Goal: Find specific page/section: Find specific page/section

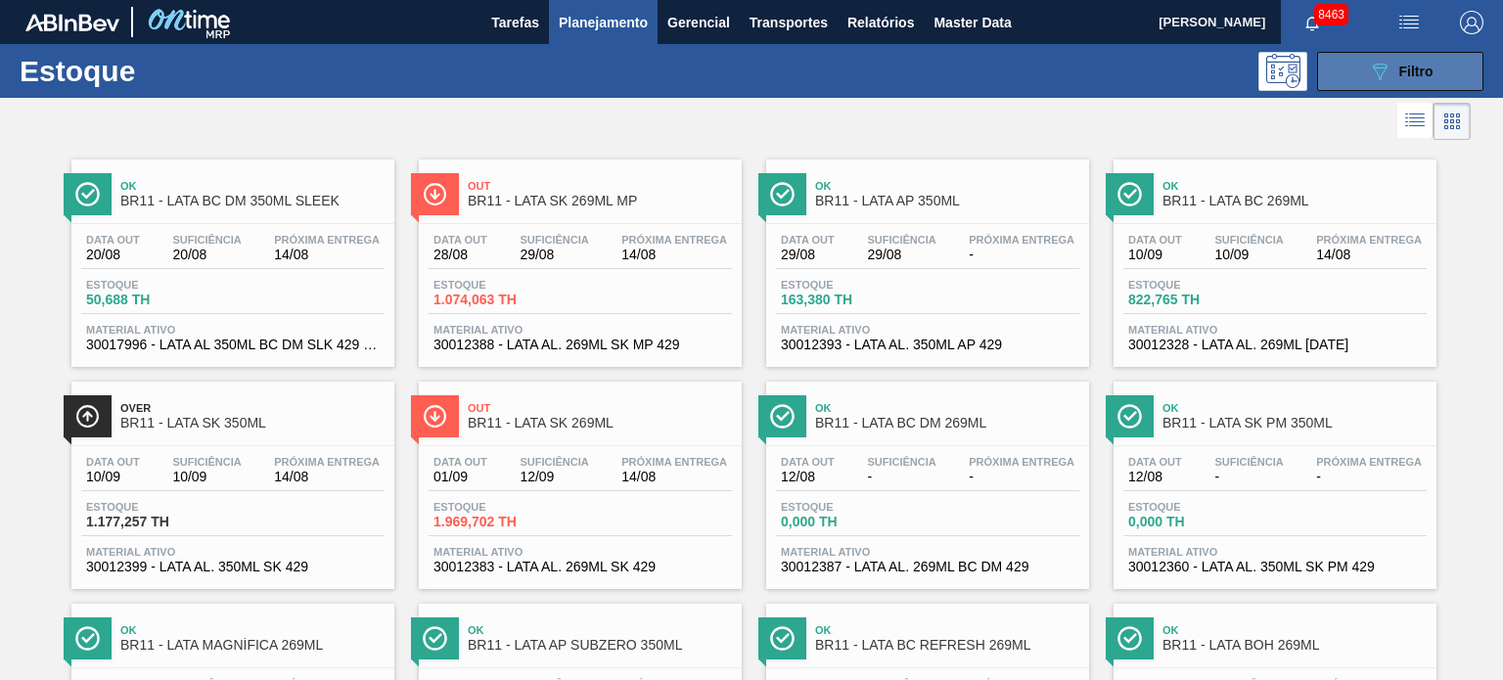
click at [1378, 54] on button "089F7B8B-B2A5-4AFE-B5C0-19BA573D28AC Filtro" at bounding box center [1400, 71] width 166 height 39
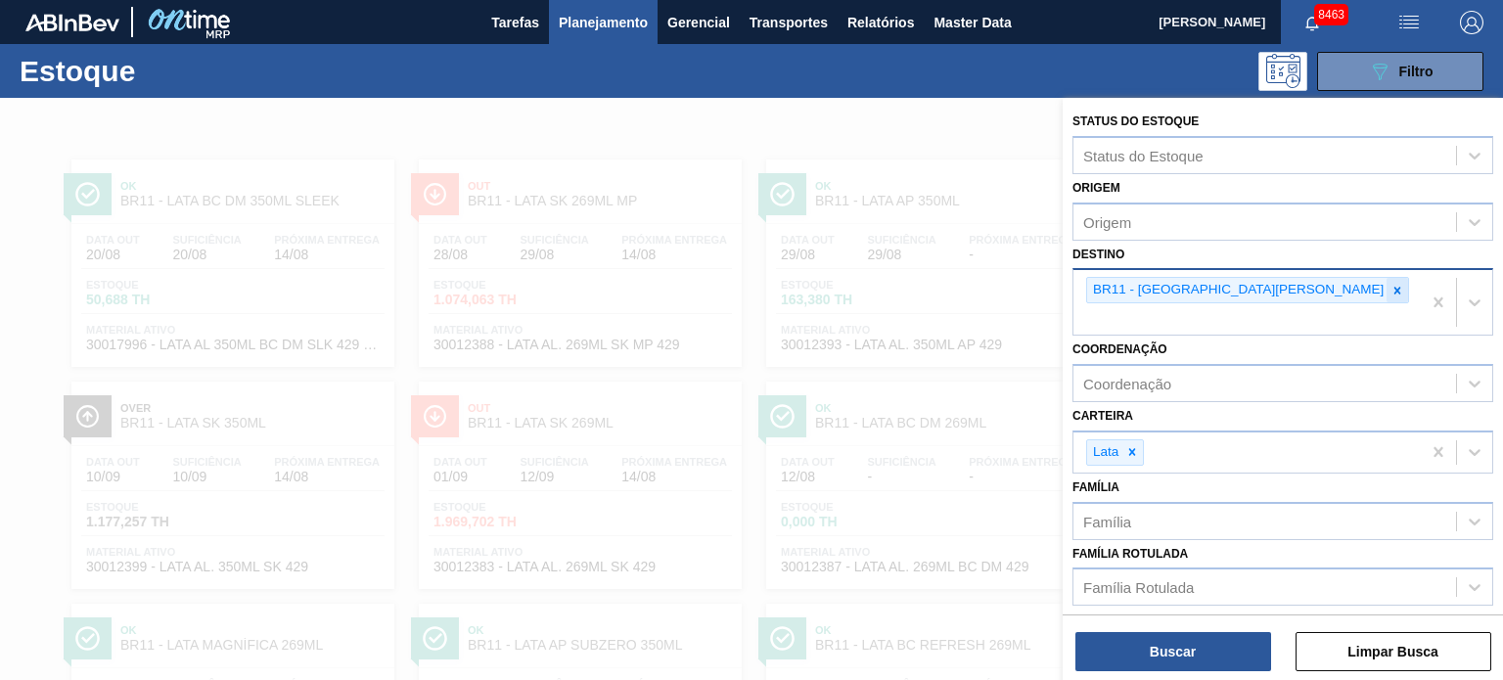
click at [1391, 286] on icon at bounding box center [1398, 291] width 14 height 14
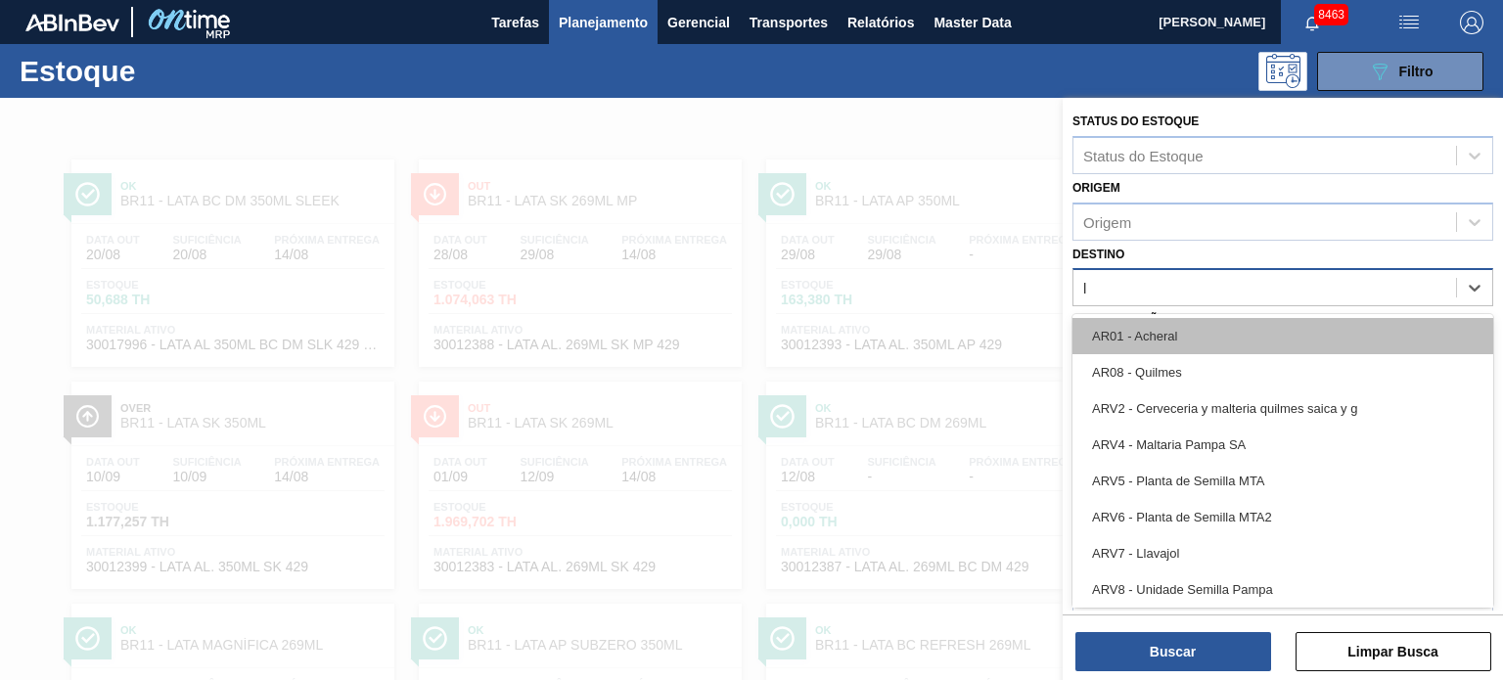
type input "lu"
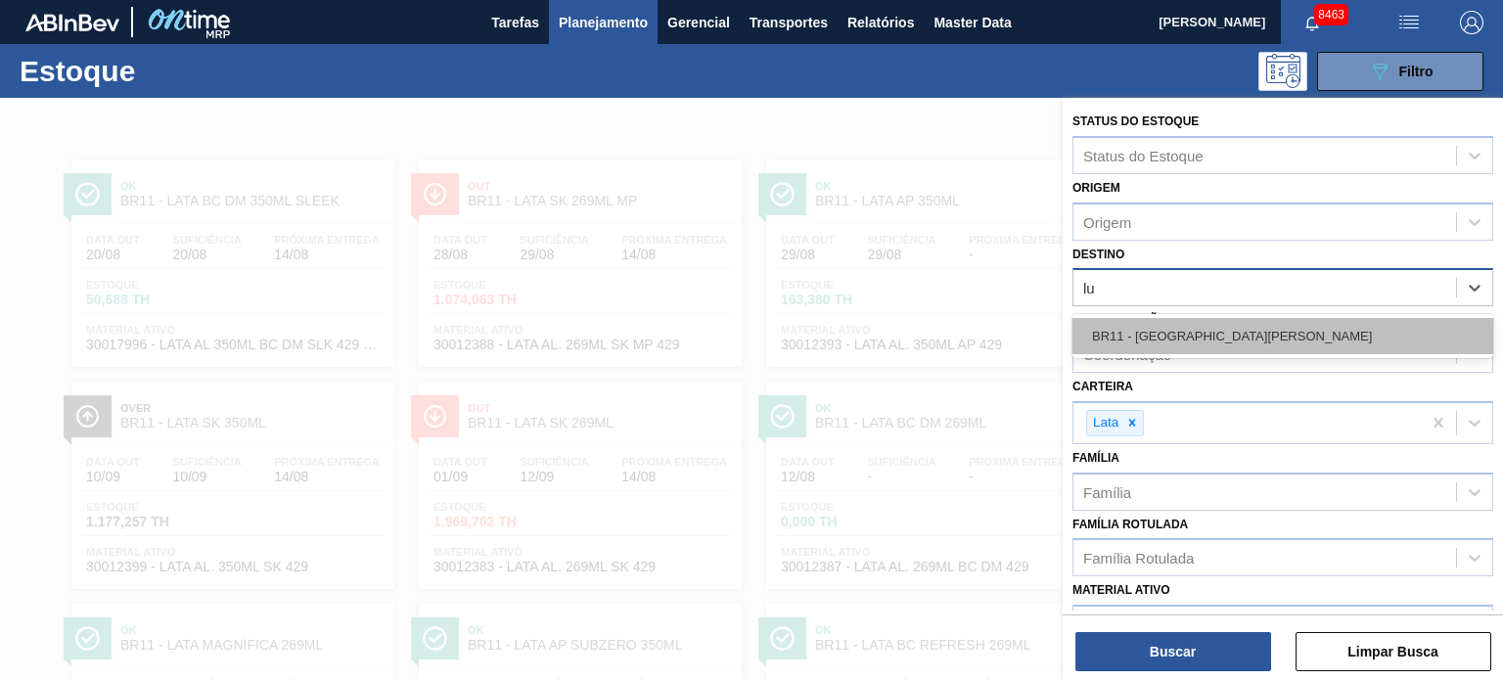
click at [1185, 347] on div "BR11 - [GEOGRAPHIC_DATA][PERSON_NAME]" at bounding box center [1283, 336] width 421 height 36
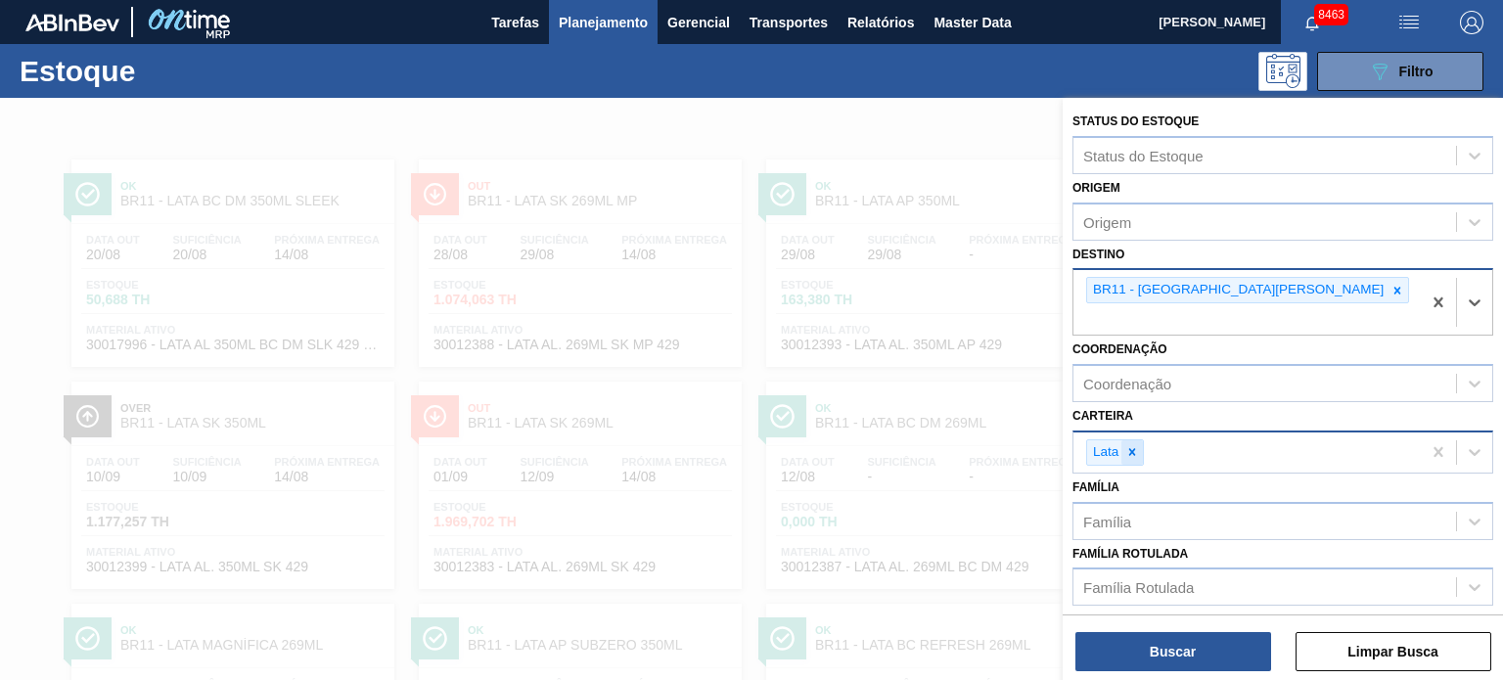
click at [1128, 445] on icon at bounding box center [1132, 452] width 14 height 14
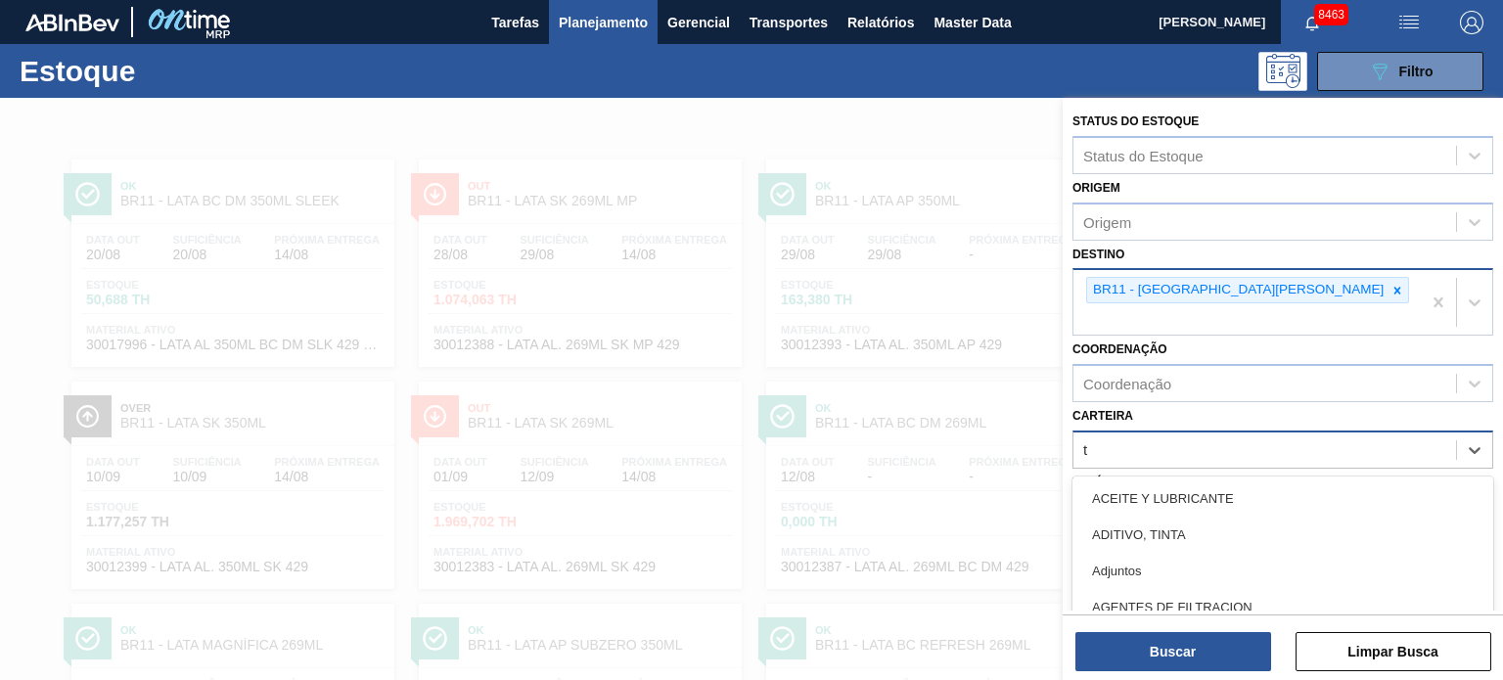
scroll to position [69, 0]
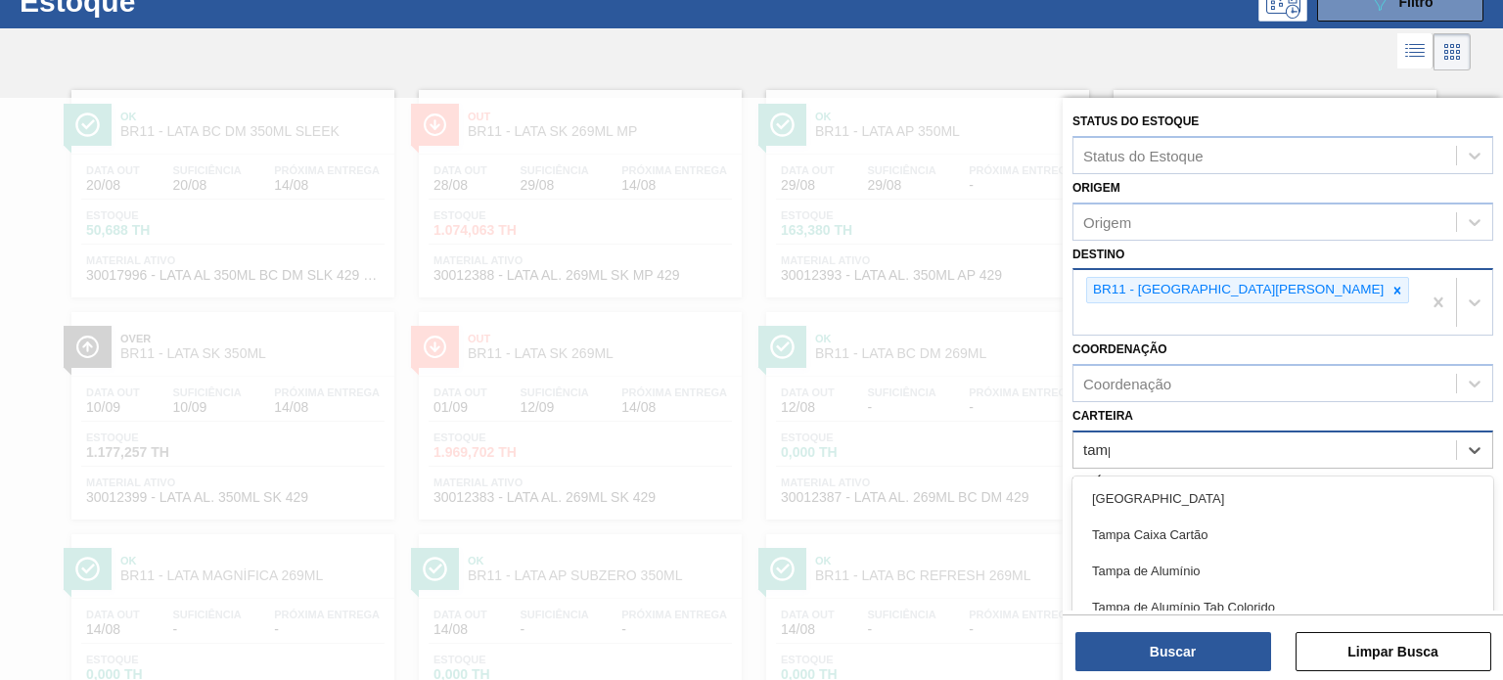
type input "[GEOGRAPHIC_DATA]"
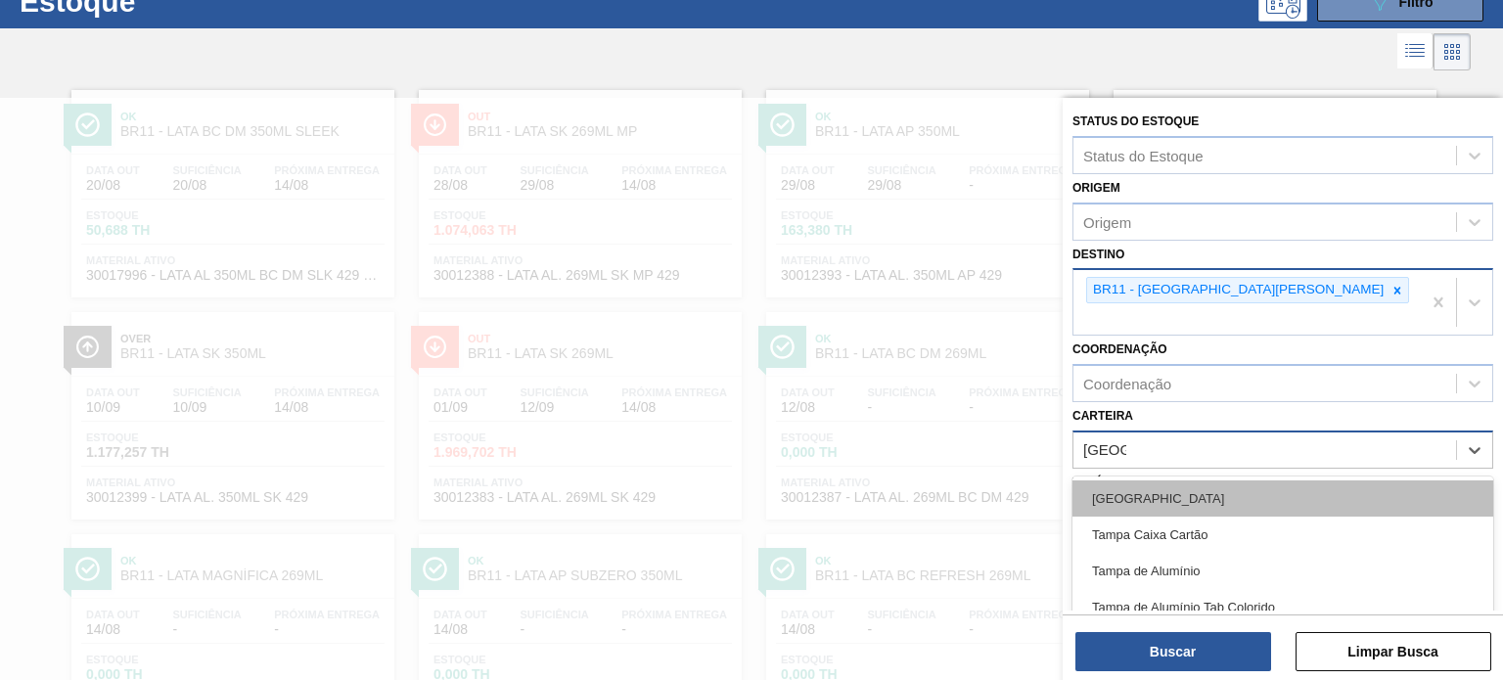
click at [1135, 480] on div "[GEOGRAPHIC_DATA]" at bounding box center [1283, 498] width 421 height 36
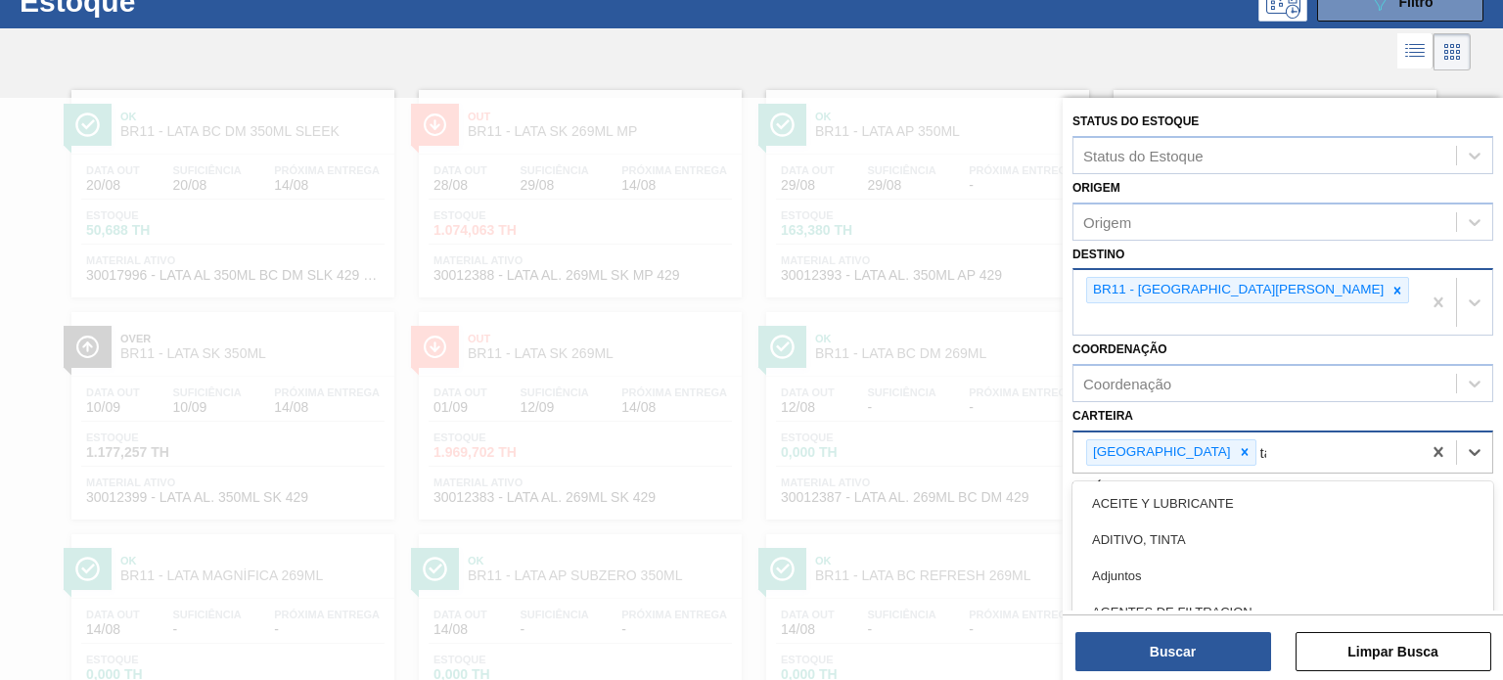
scroll to position [144, 0]
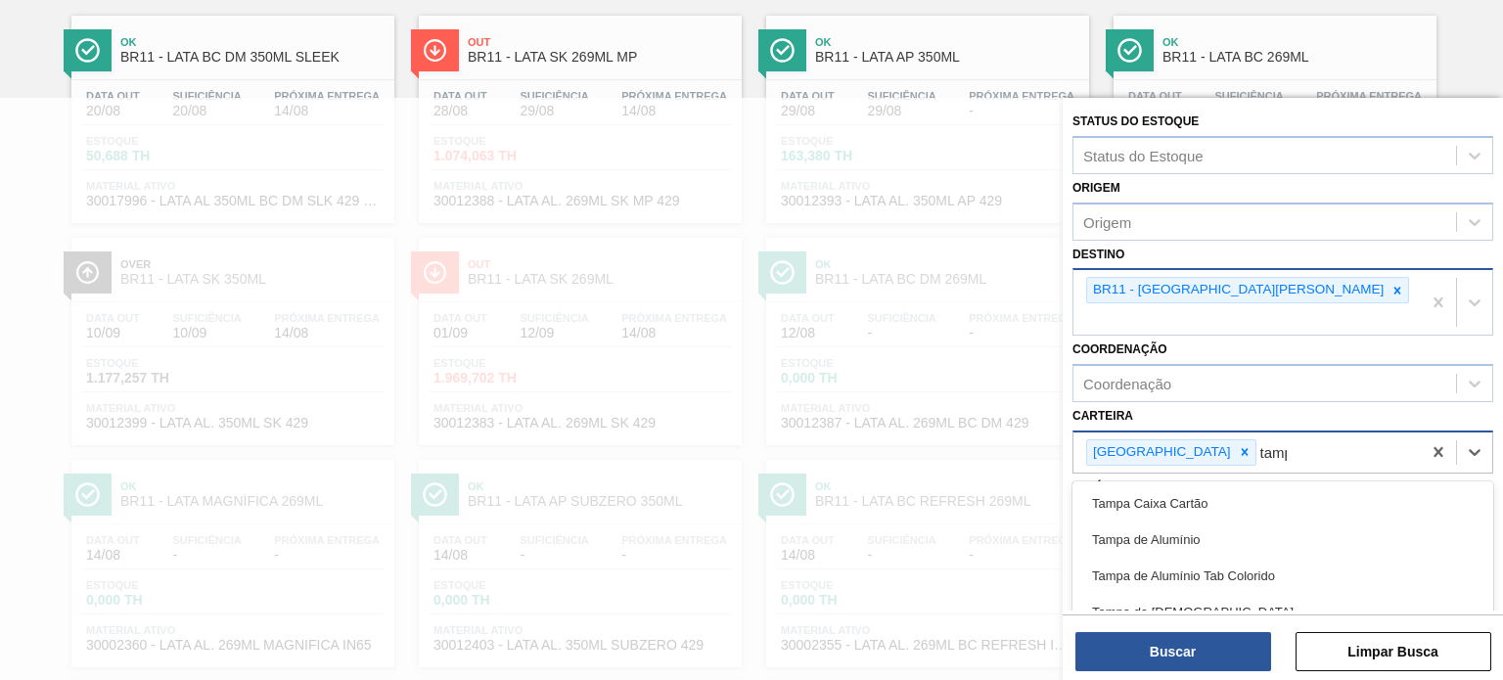
type input "[GEOGRAPHIC_DATA]"
click at [1176, 594] on div "Tampa de [DEMOGRAPHIC_DATA]" at bounding box center [1283, 612] width 421 height 36
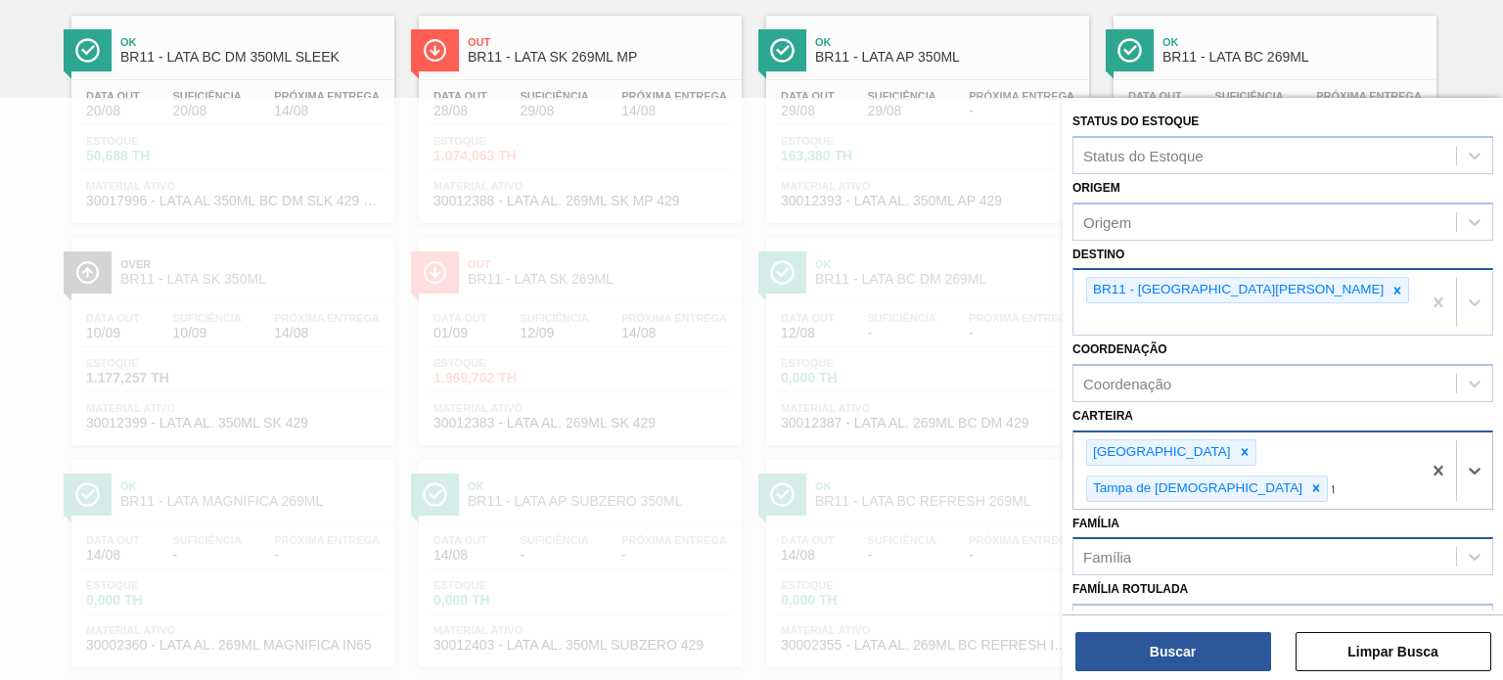
scroll to position [218, 0]
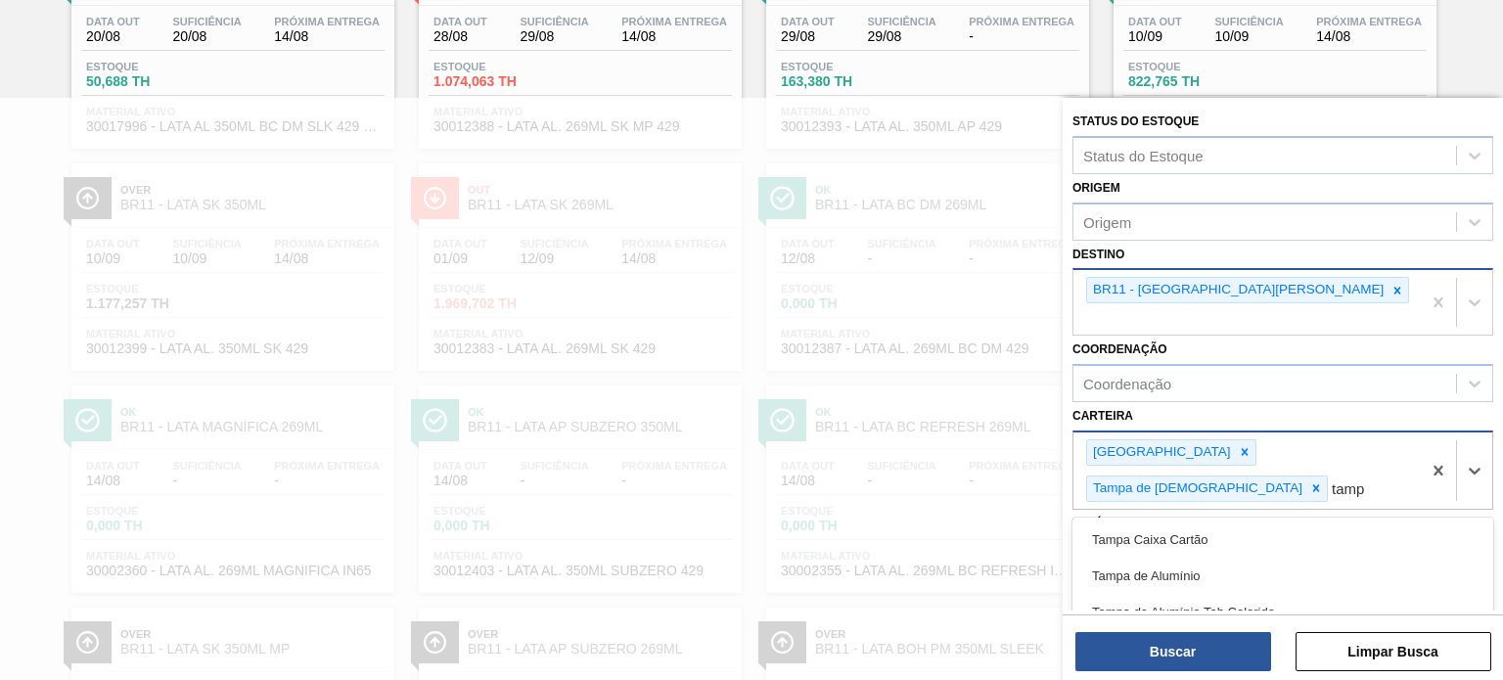
type input "[GEOGRAPHIC_DATA]"
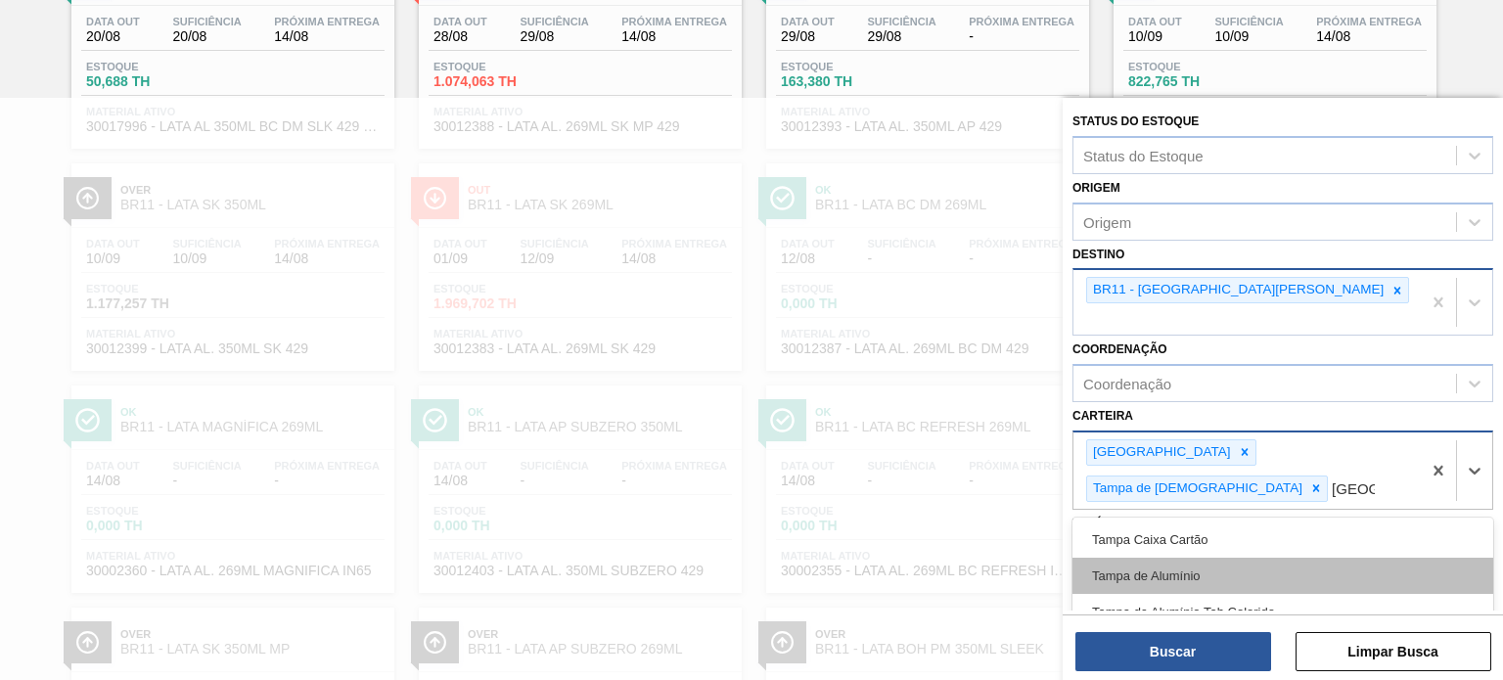
click at [1213, 558] on div "Tampa de Alumínio" at bounding box center [1283, 576] width 421 height 36
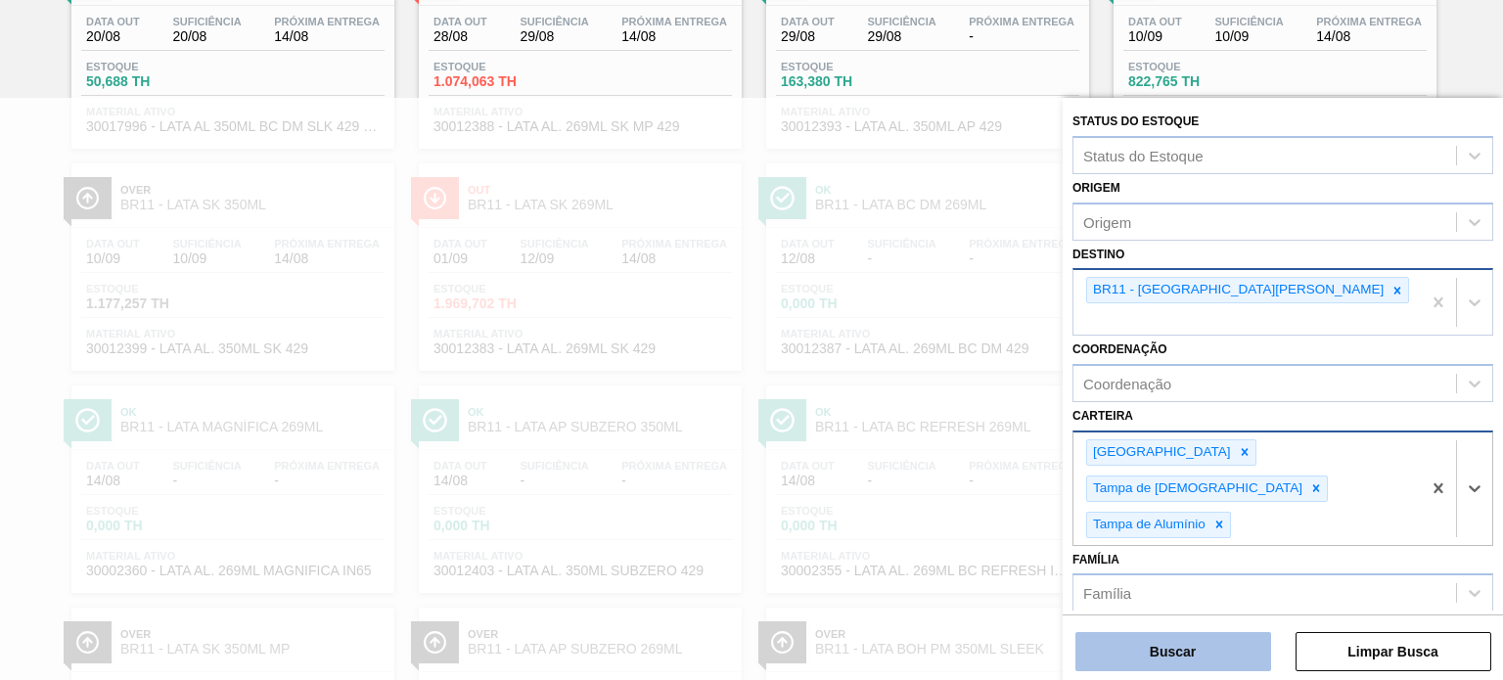
click at [1198, 637] on button "Buscar" at bounding box center [1173, 651] width 196 height 39
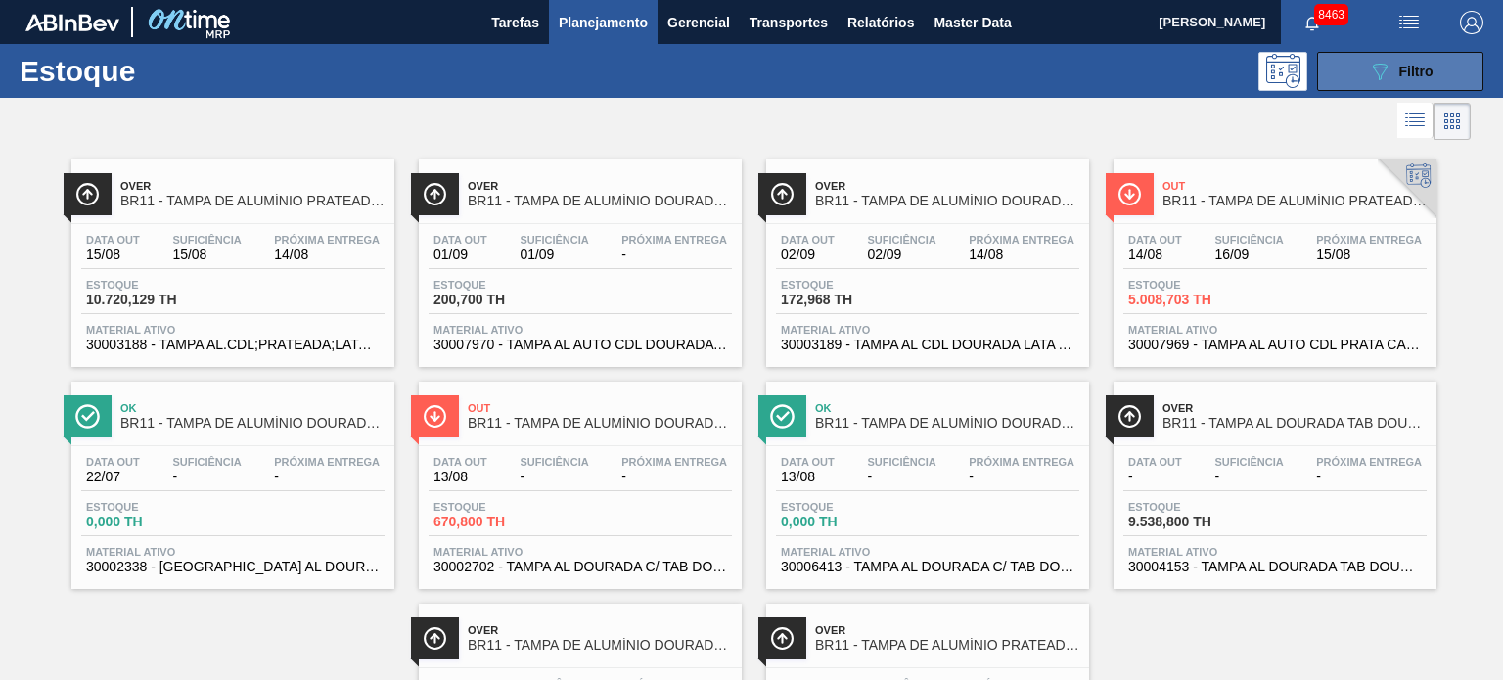
click at [1378, 81] on icon "089F7B8B-B2A5-4AFE-B5C0-19BA573D28AC" at bounding box center [1379, 71] width 23 height 23
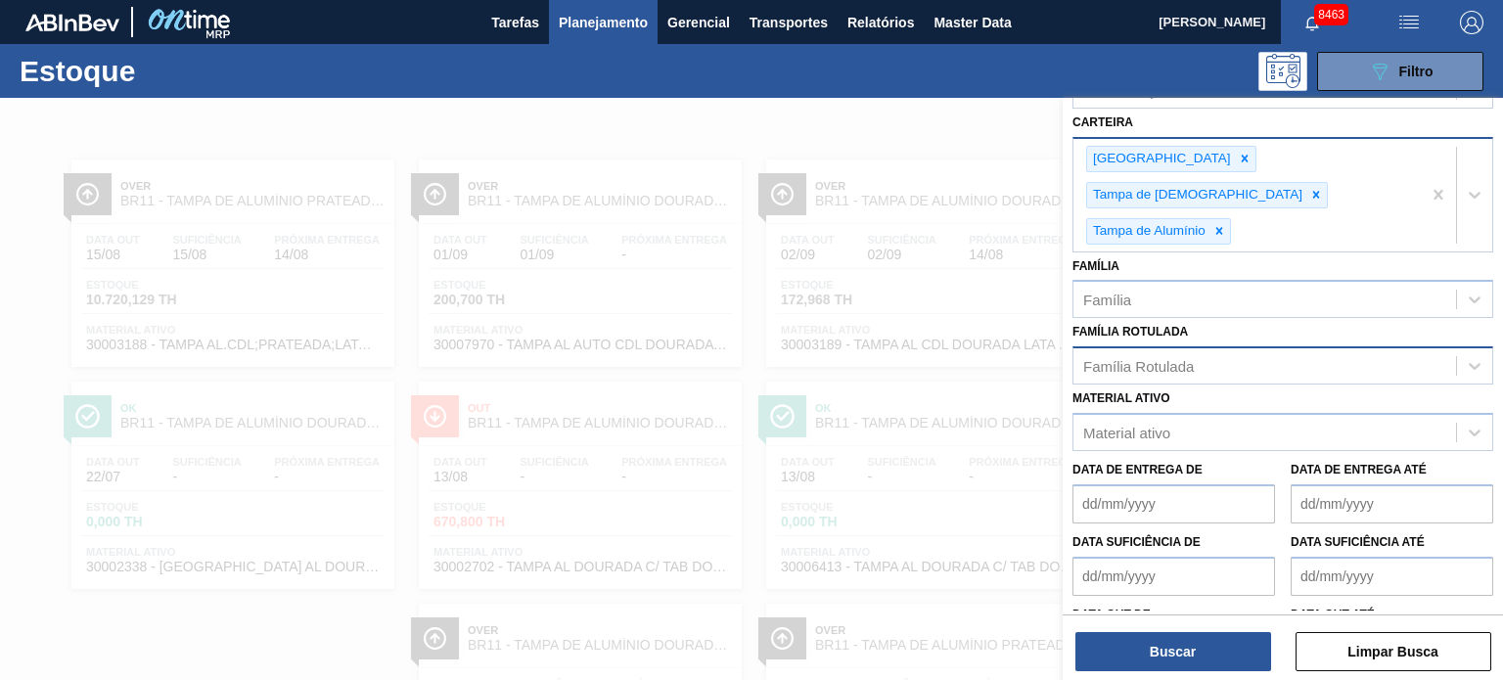
scroll to position [98, 0]
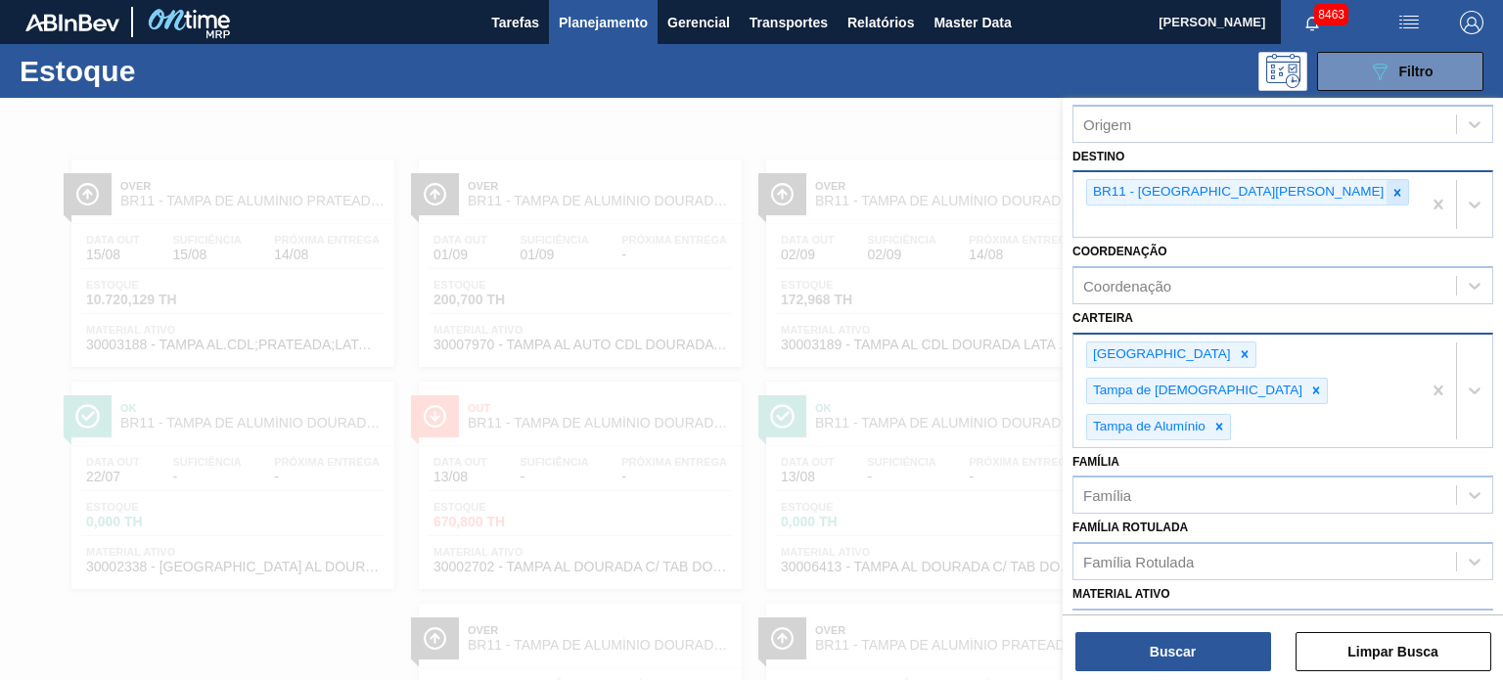
click at [1391, 195] on icon at bounding box center [1398, 193] width 14 height 14
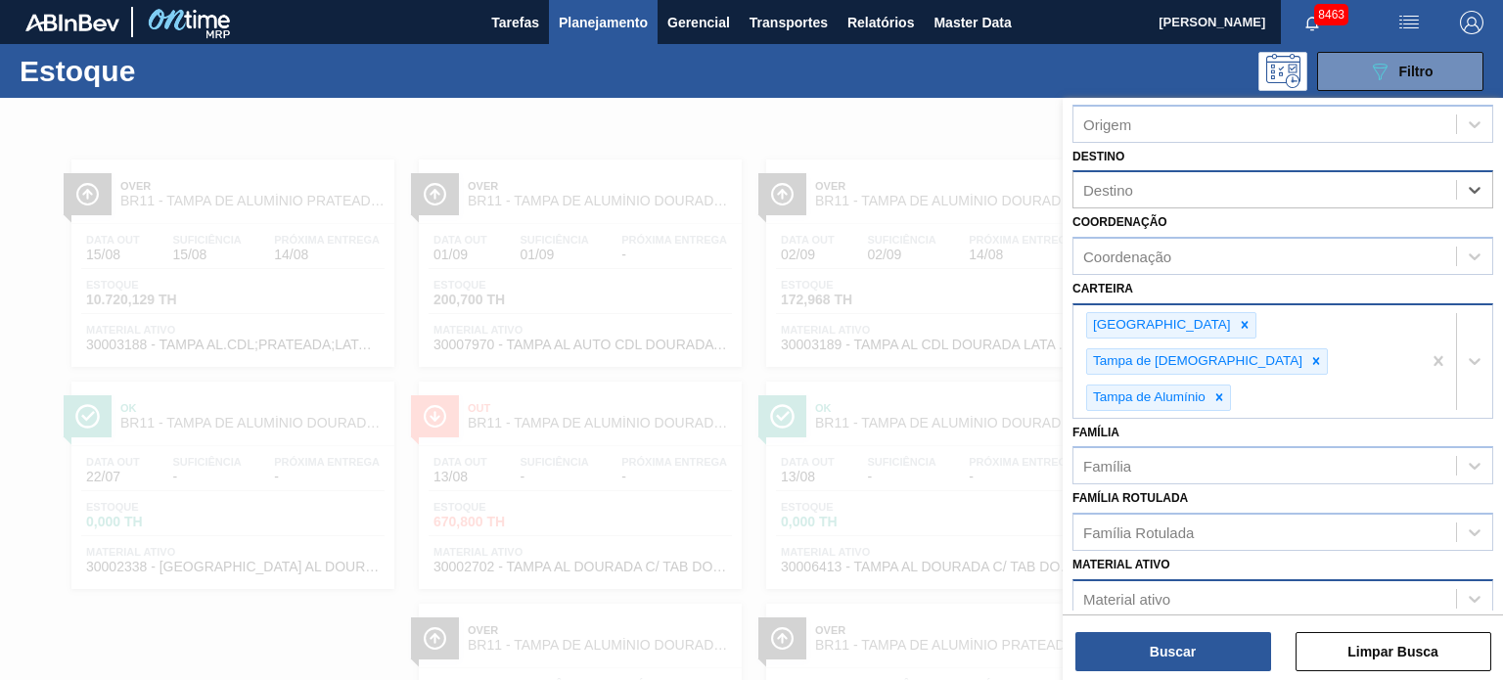
scroll to position [196, 0]
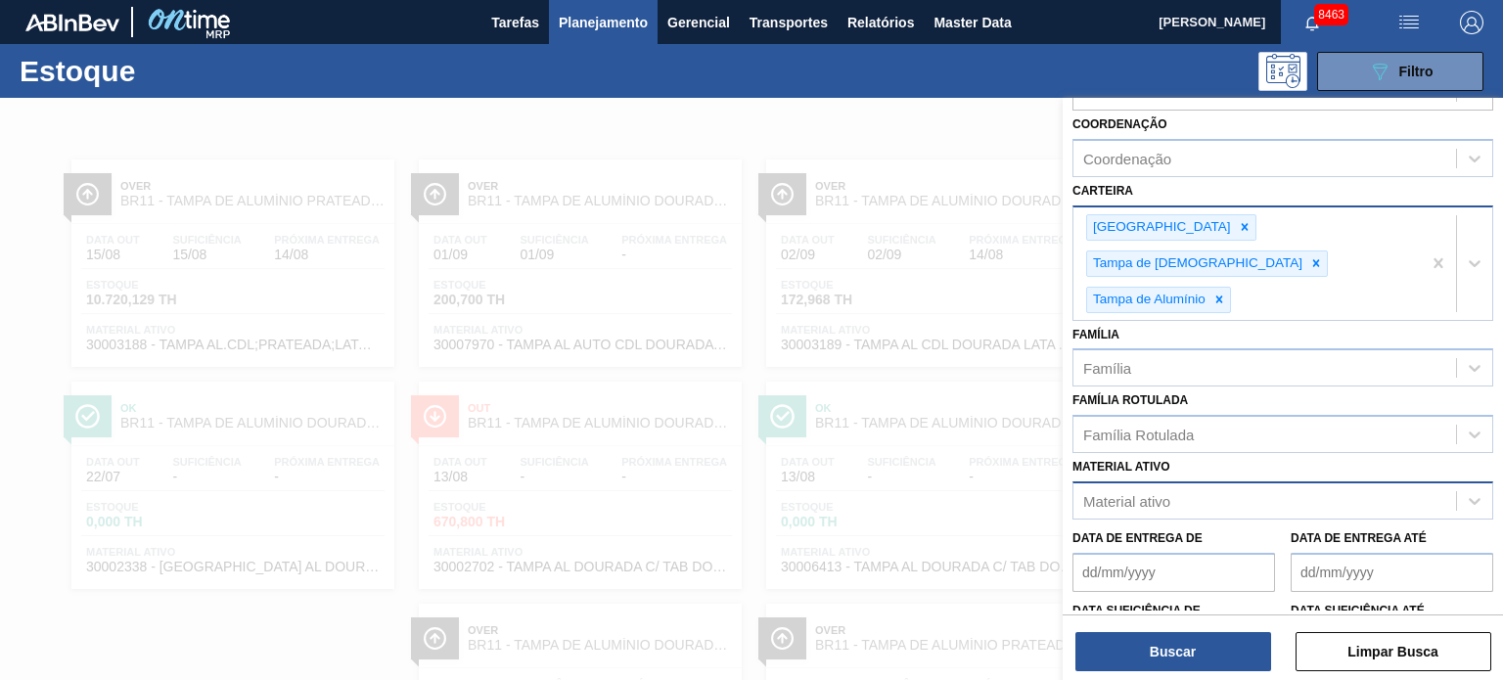
click at [1202, 487] on div "Material ativo" at bounding box center [1264, 501] width 383 height 28
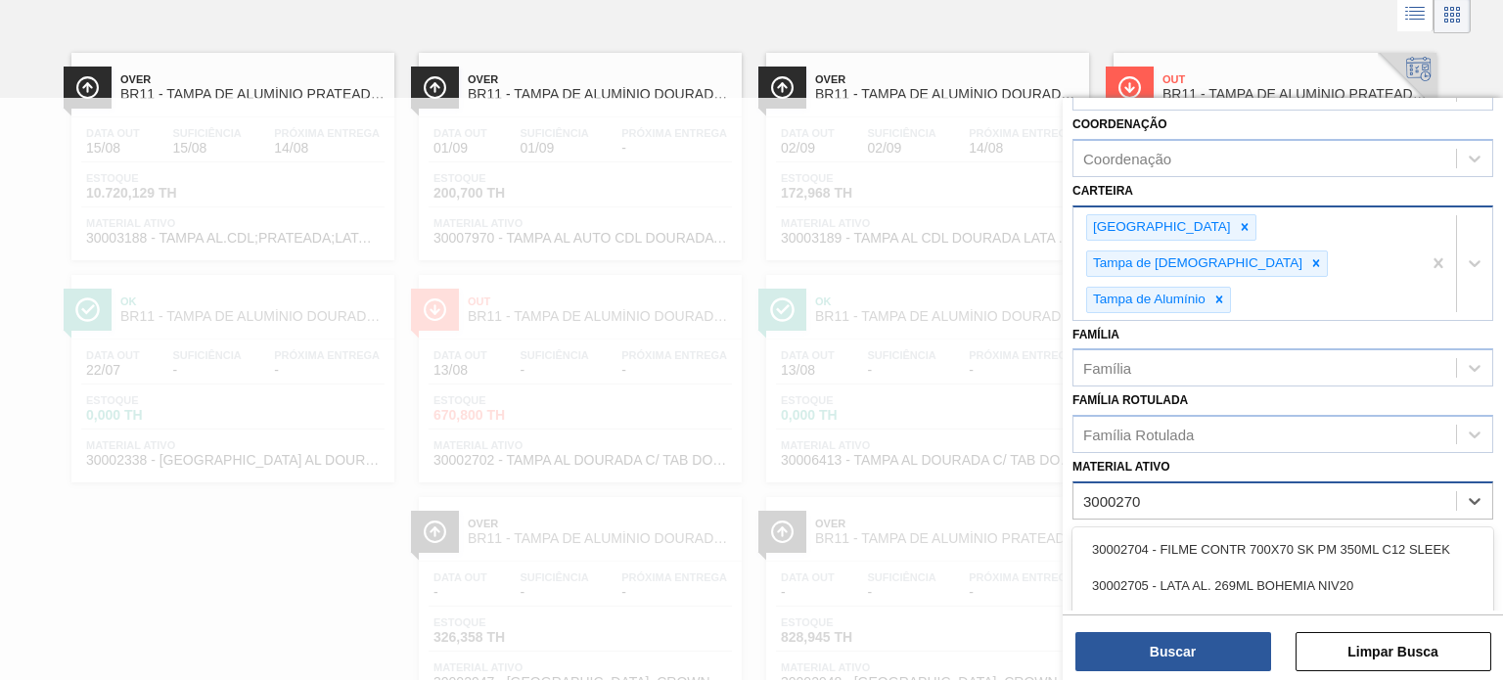
type ativo "30002702"
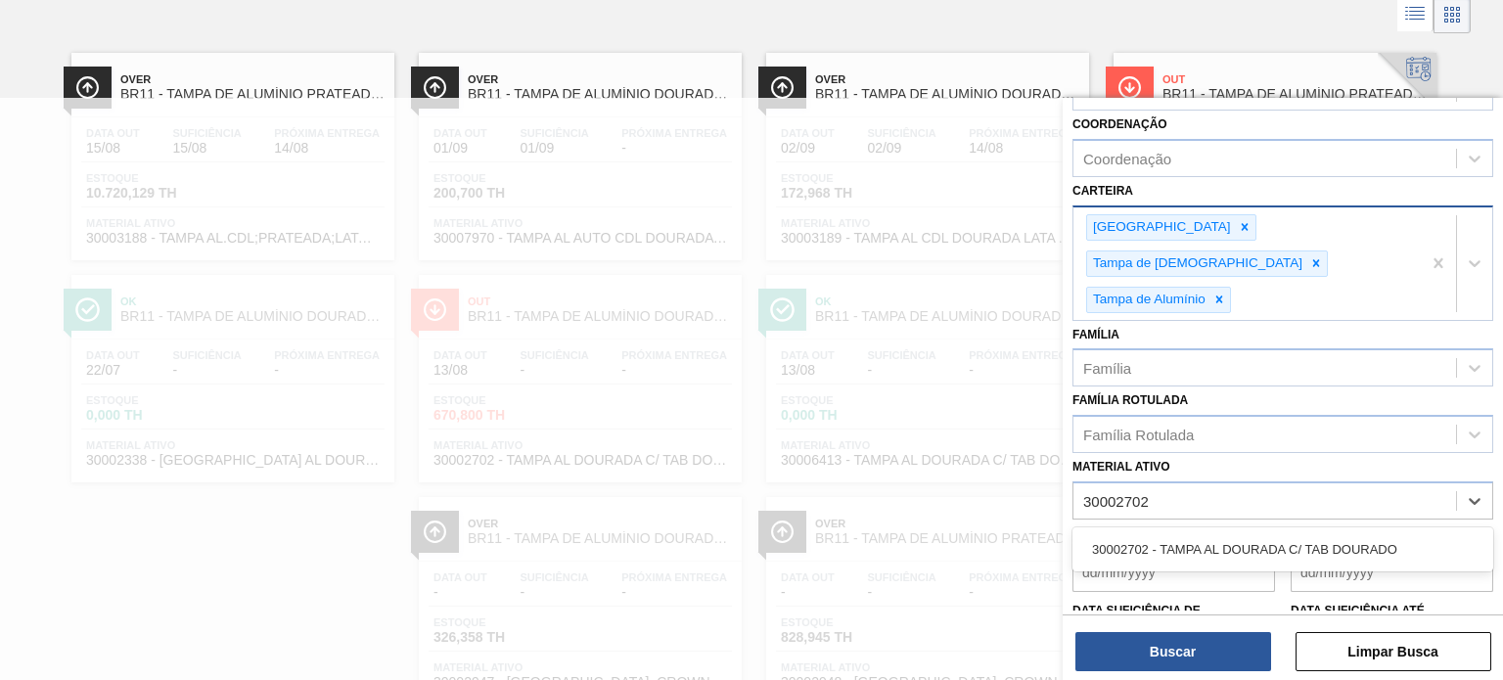
click at [1236, 527] on div "30002702 - TAMPA AL DOURADA C/ TAB DOURADO" at bounding box center [1283, 549] width 421 height 44
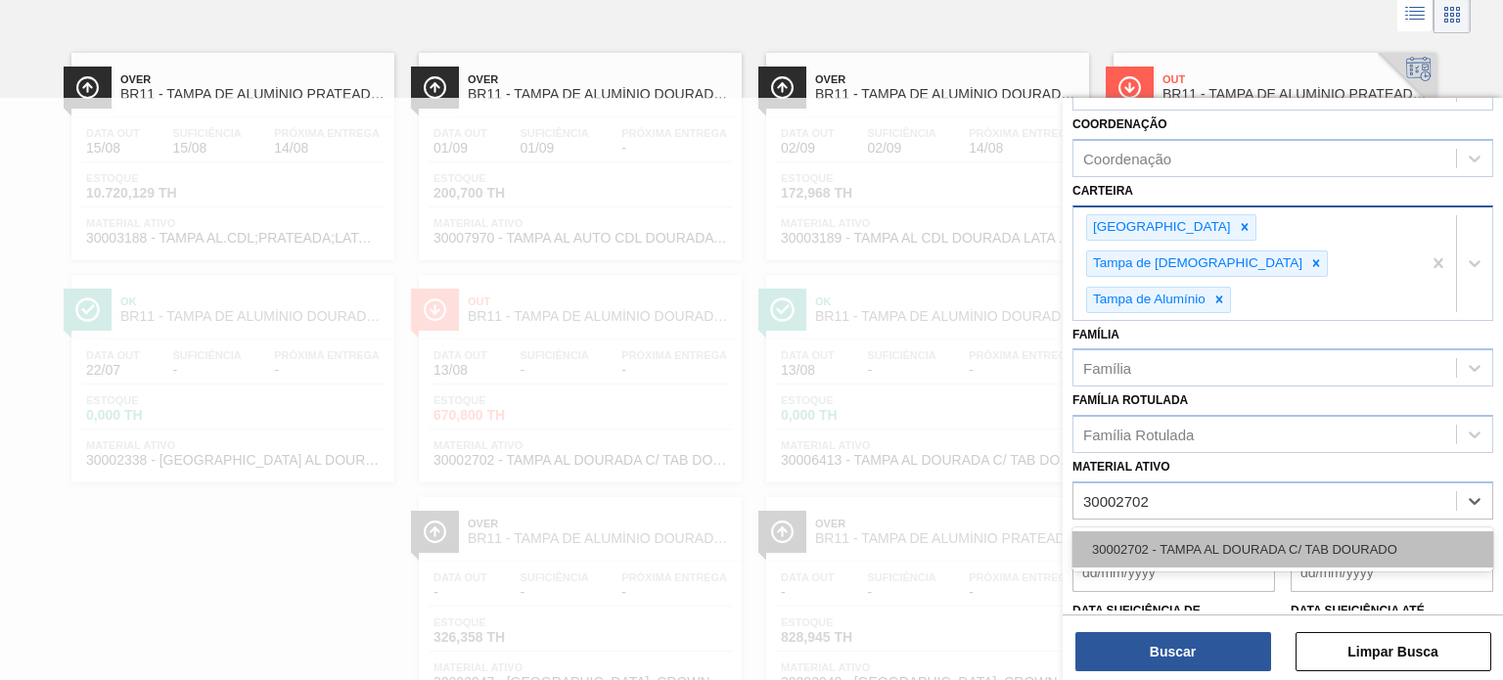
click at [1233, 531] on div "30002702 - TAMPA AL DOURADA C/ TAB DOURADO" at bounding box center [1283, 549] width 421 height 36
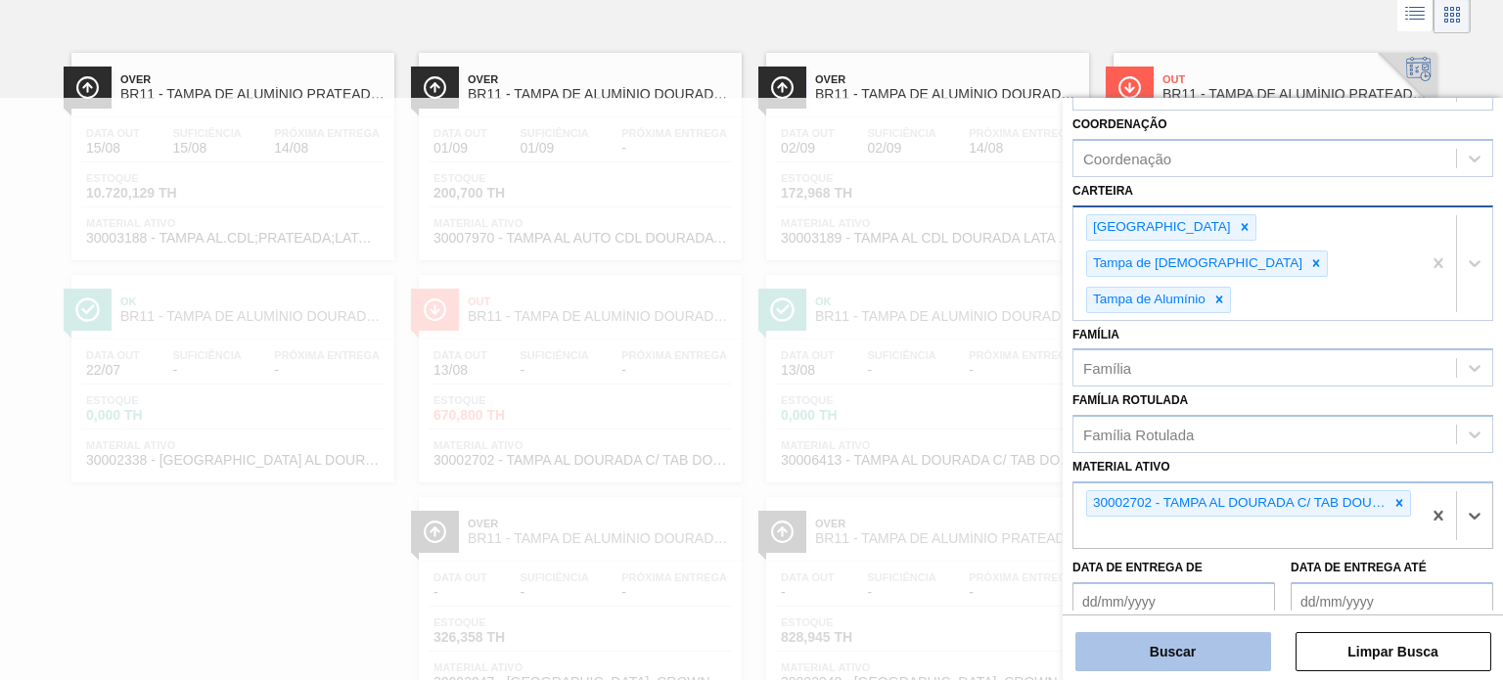
click at [1189, 646] on button "Buscar" at bounding box center [1173, 651] width 196 height 39
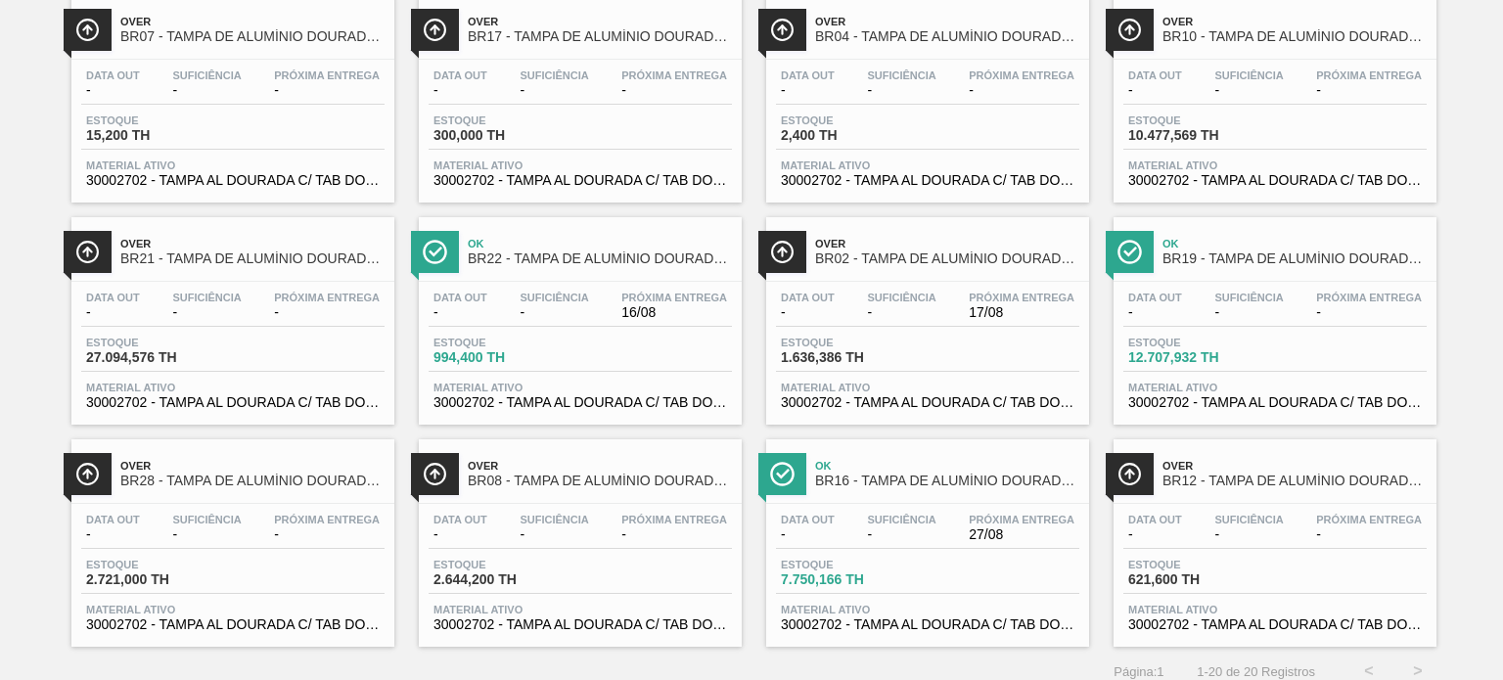
scroll to position [621, 0]
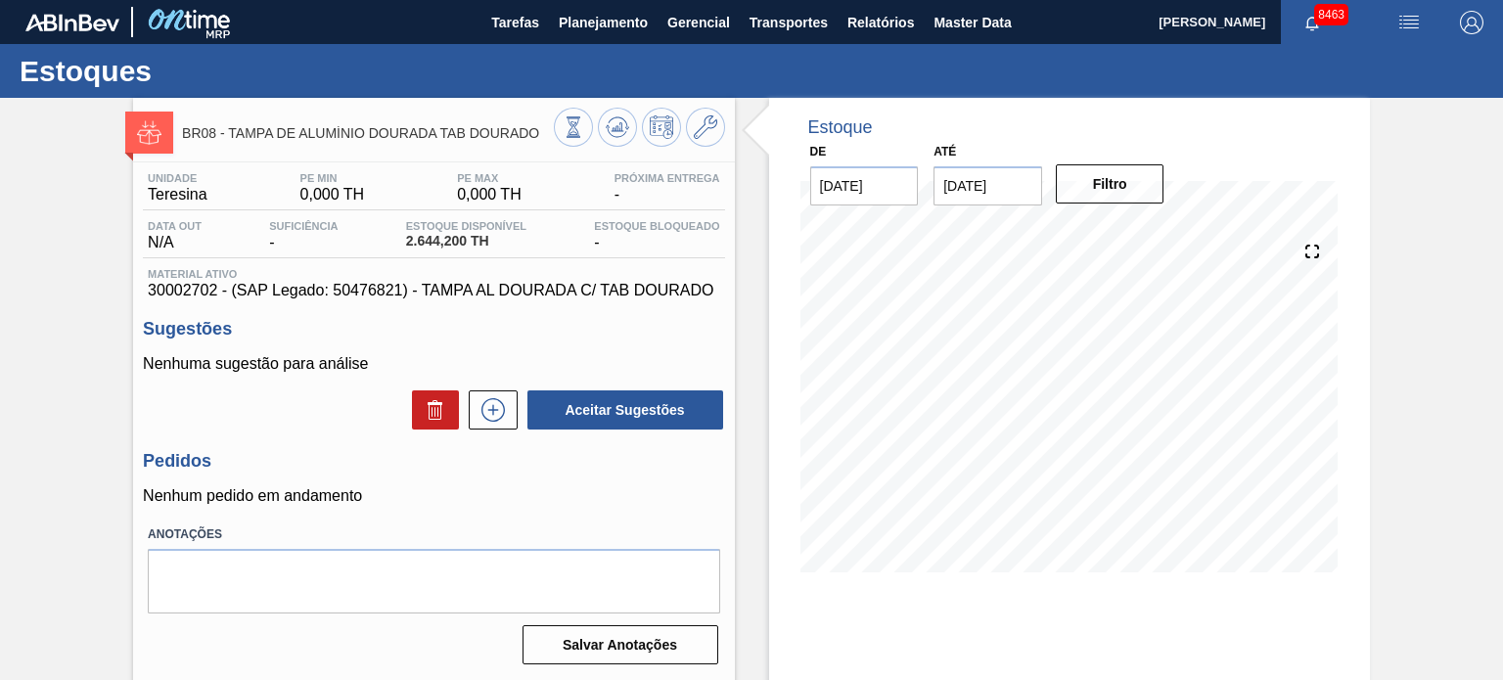
click at [1023, 177] on input "[DATE]" at bounding box center [988, 185] width 109 height 39
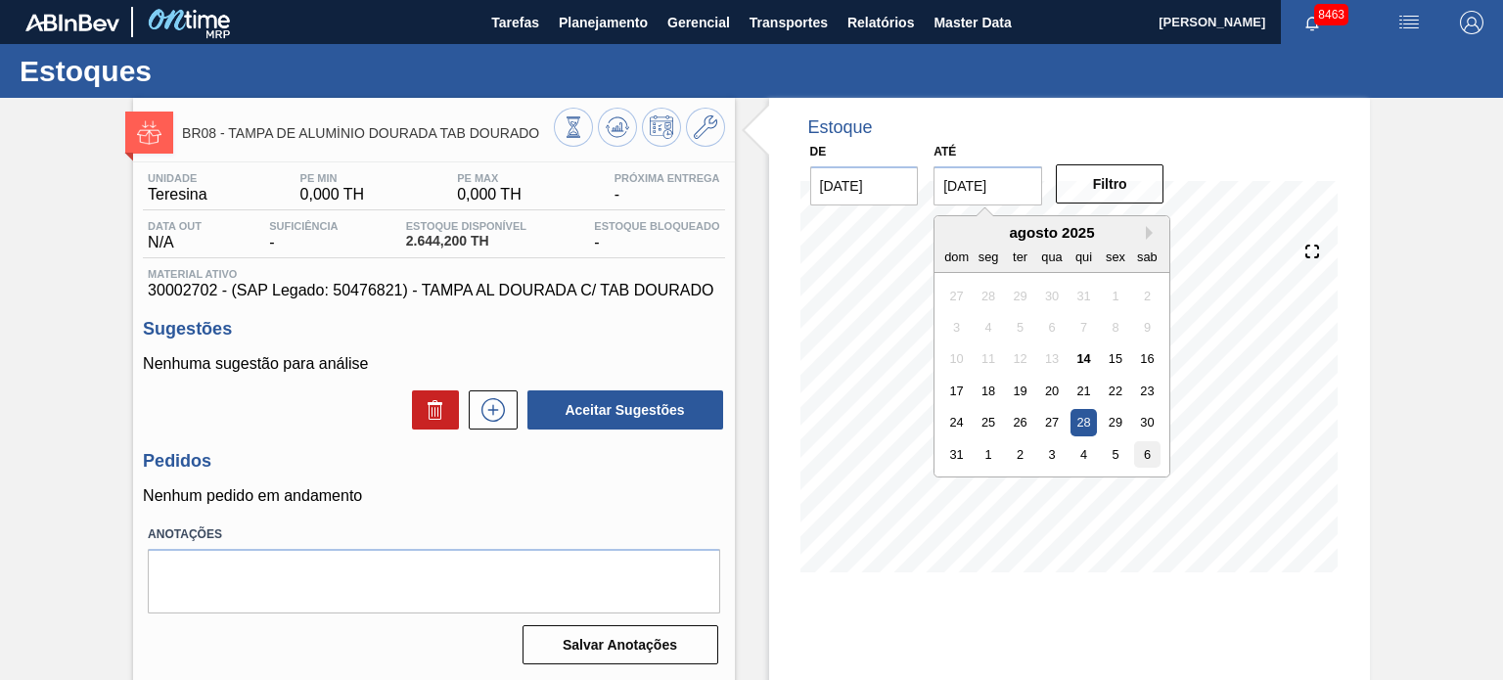
click at [1143, 446] on div "6" at bounding box center [1147, 454] width 26 height 26
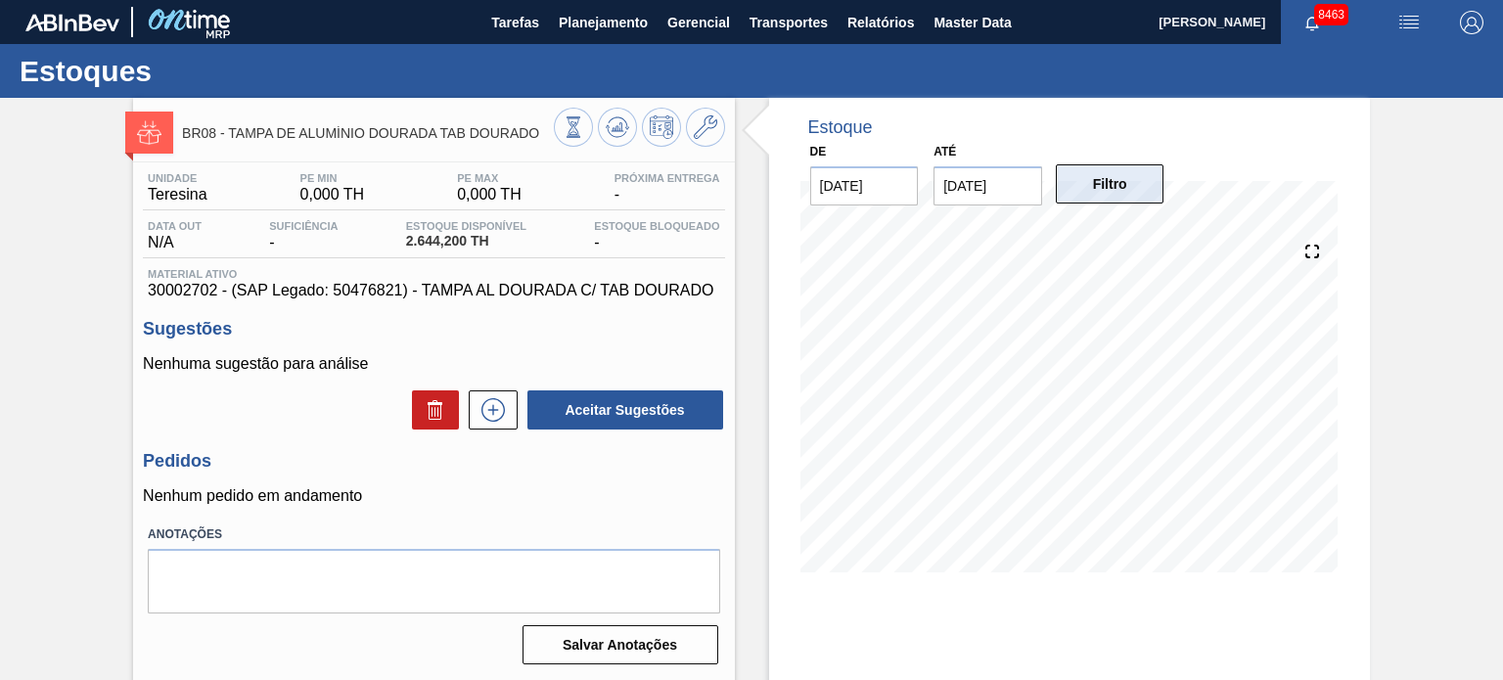
click at [1130, 183] on button "Filtro" at bounding box center [1110, 183] width 109 height 39
click at [1002, 176] on input "06/09/2025" at bounding box center [988, 185] width 109 height 39
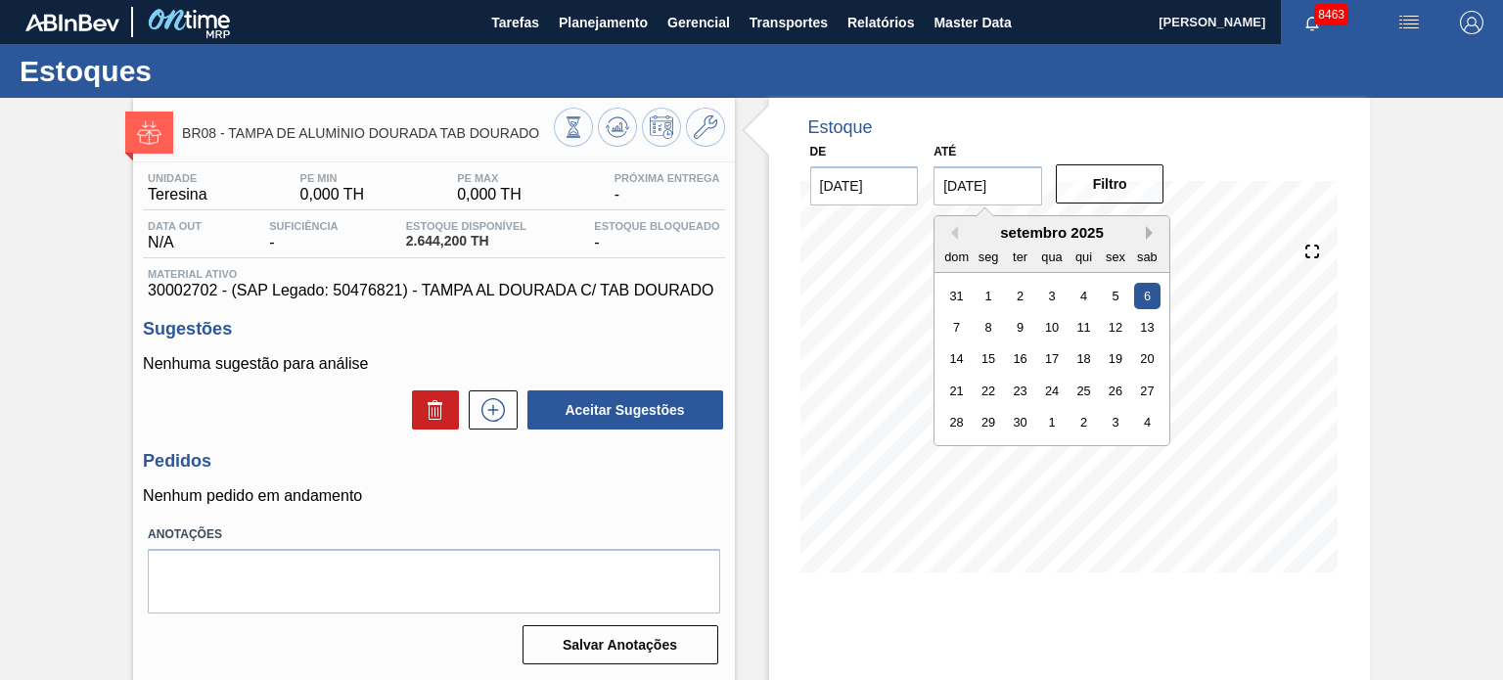
click at [1153, 230] on button "Next Month" at bounding box center [1153, 233] width 14 height 14
click at [960, 235] on div "outubro 2025" at bounding box center [1052, 232] width 235 height 17
click at [949, 236] on button "Previous Month" at bounding box center [951, 233] width 14 height 14
click at [1141, 426] on div "4" at bounding box center [1147, 422] width 26 height 26
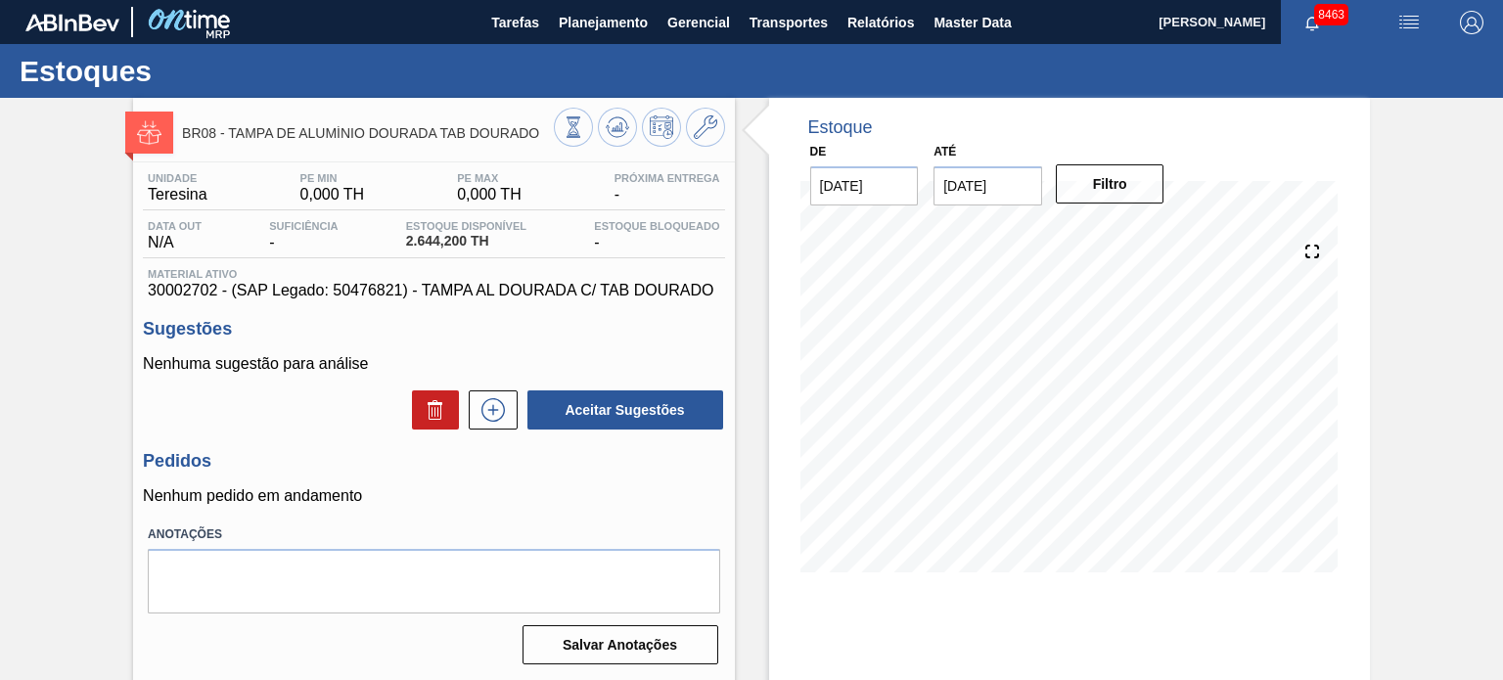
type input "04/10/2025"
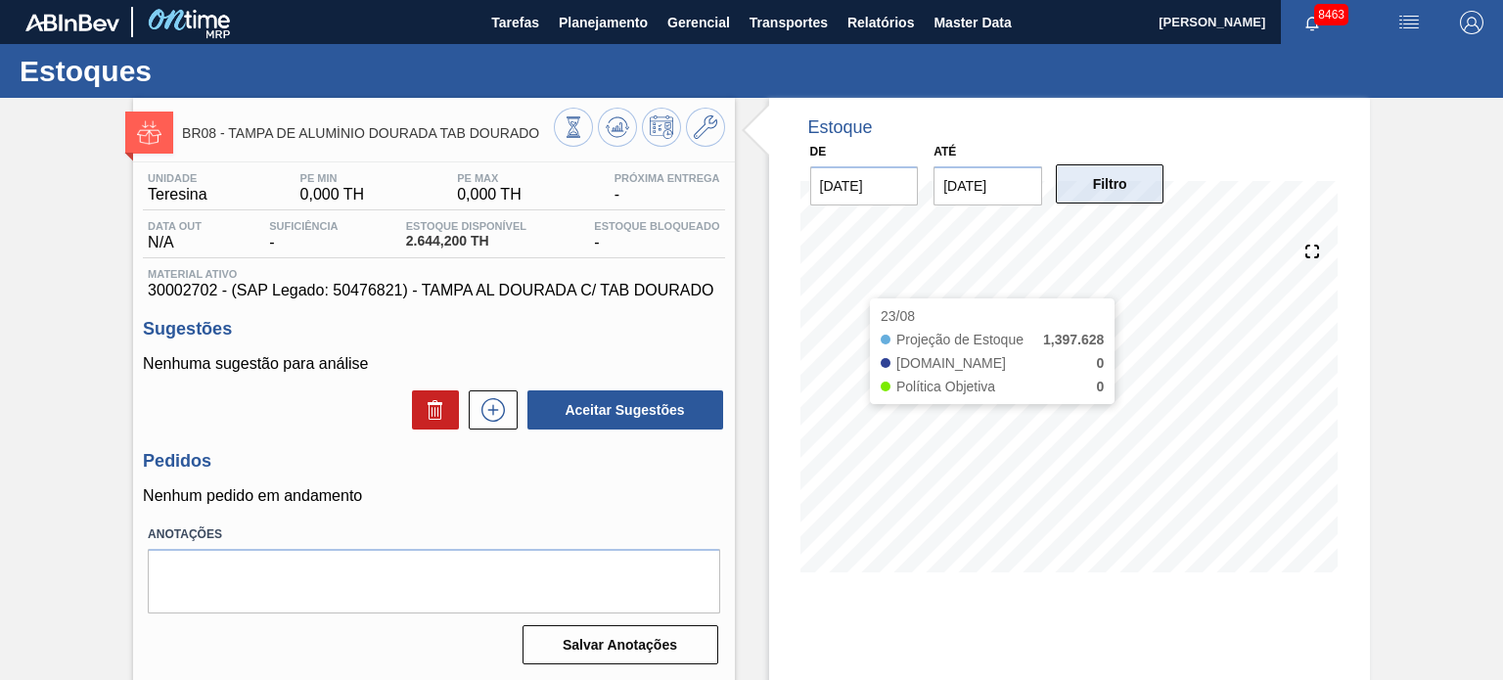
click at [1116, 178] on button "Filtro" at bounding box center [1110, 183] width 109 height 39
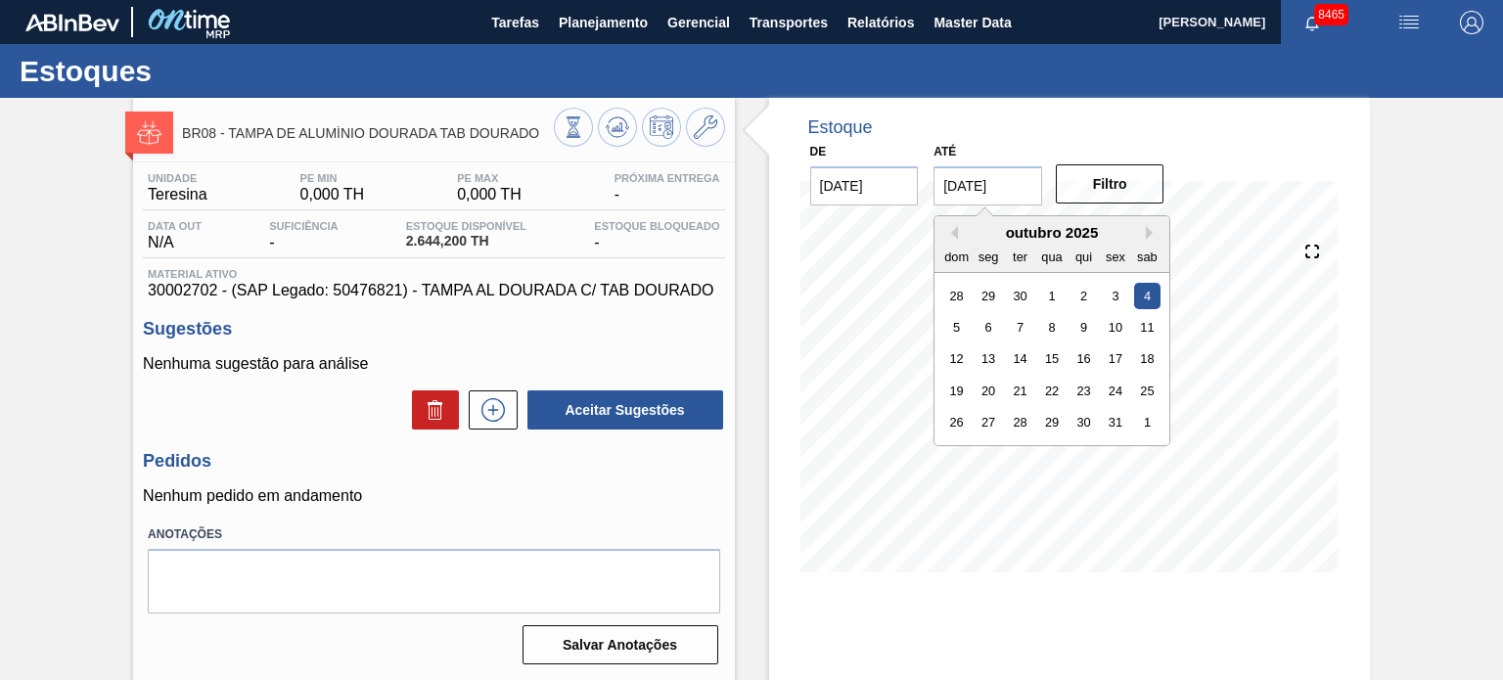
click at [1024, 181] on input "04/10/2025" at bounding box center [988, 185] width 109 height 39
click at [1134, 428] on div "1" at bounding box center [1147, 422] width 26 height 26
type input "01/11/2025"
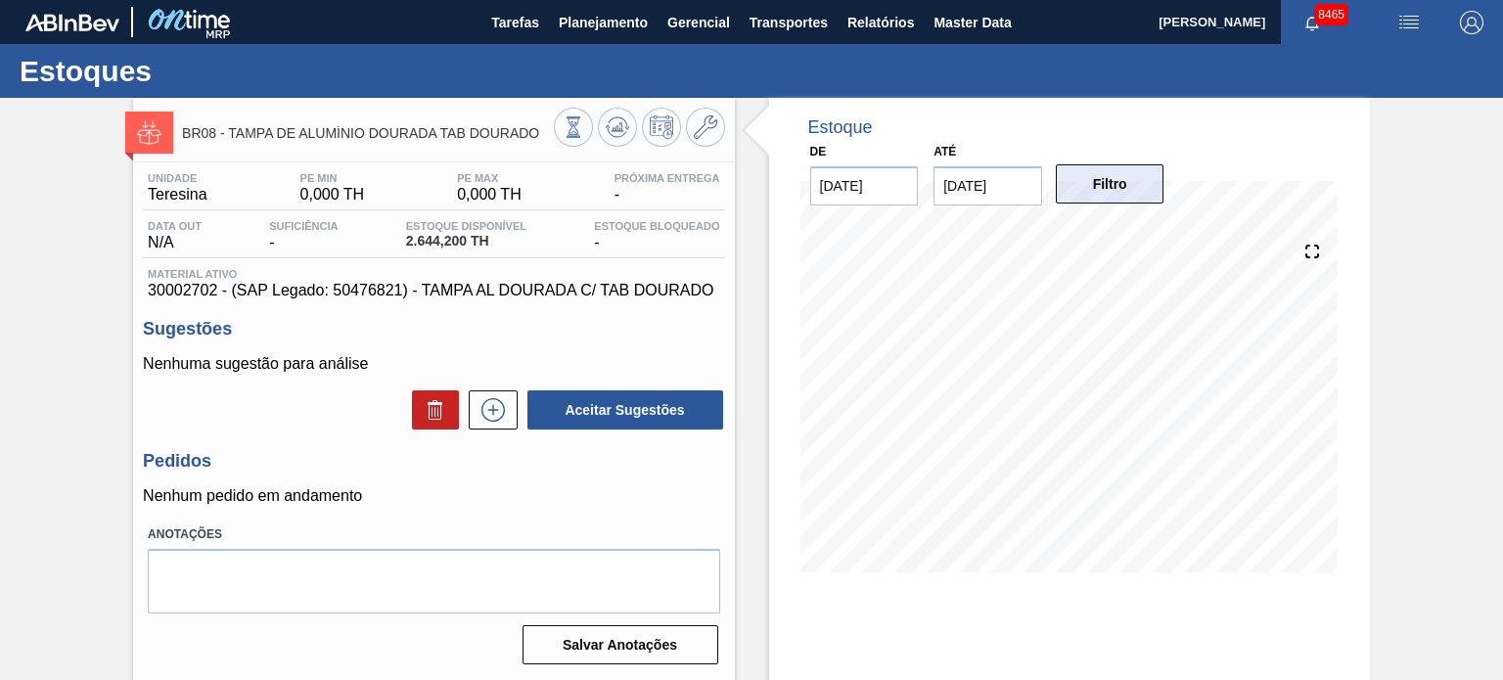
click at [1119, 167] on button "Filtro" at bounding box center [1110, 183] width 109 height 39
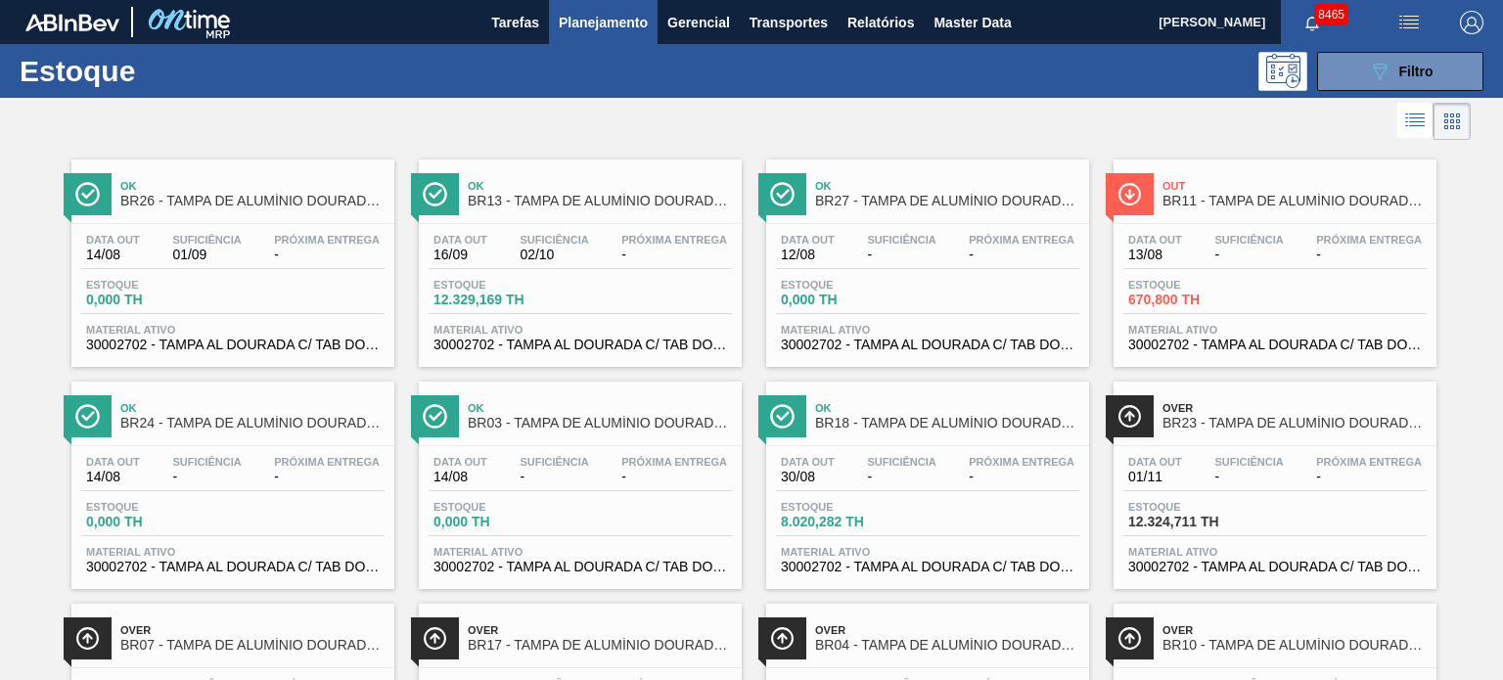
scroll to position [196, 0]
